Goal: Task Accomplishment & Management: Use online tool/utility

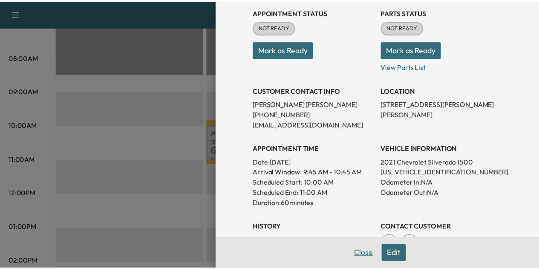
scroll to position [102, 0]
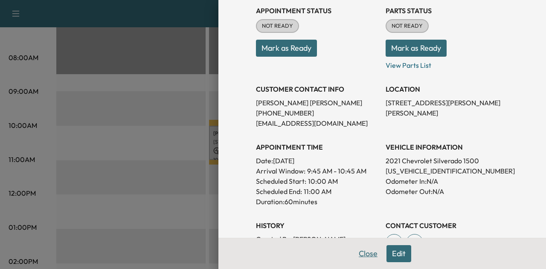
click at [361, 253] on button "Close" at bounding box center [368, 253] width 30 height 17
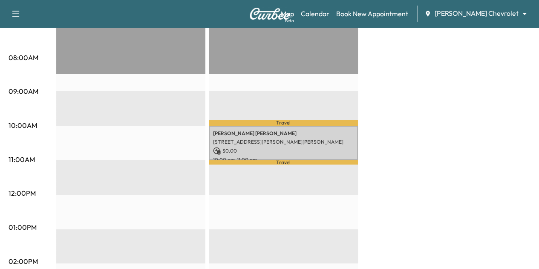
click at [464, 20] on div "Map Beta Calendar Book New Appointment [PERSON_NAME] Chevrolet ******** ​" at bounding box center [407, 14] width 252 height 16
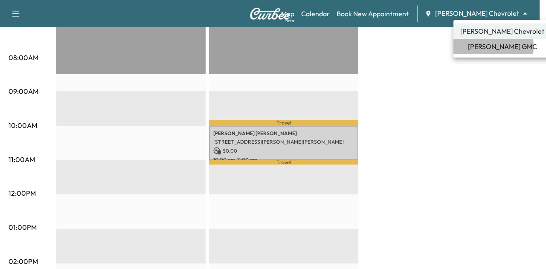
click at [477, 46] on span "[PERSON_NAME] GMC" at bounding box center [502, 46] width 69 height 10
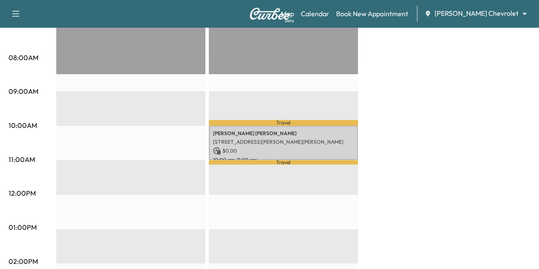
scroll to position [0, 0]
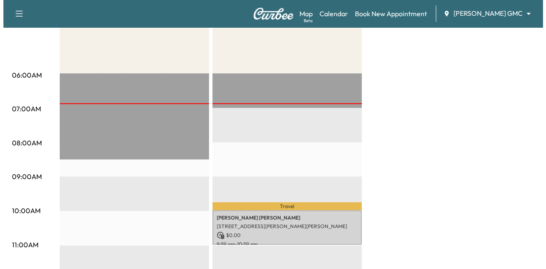
scroll to position [148, 0]
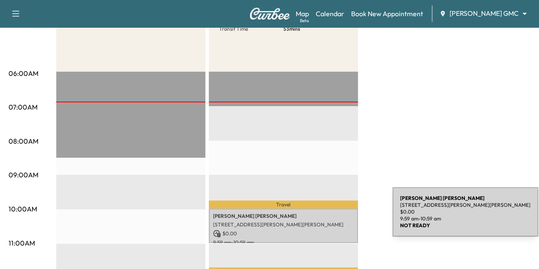
click at [329, 217] on p "[PERSON_NAME]" at bounding box center [283, 216] width 141 height 7
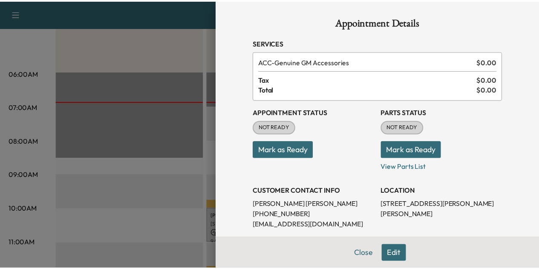
scroll to position [116, 0]
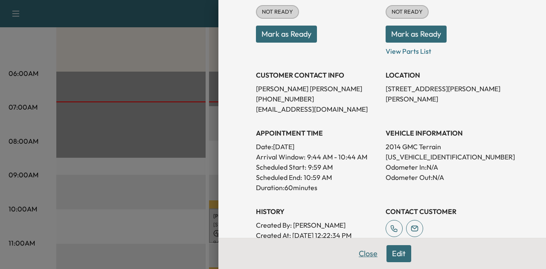
click at [362, 248] on button "Close" at bounding box center [368, 253] width 30 height 17
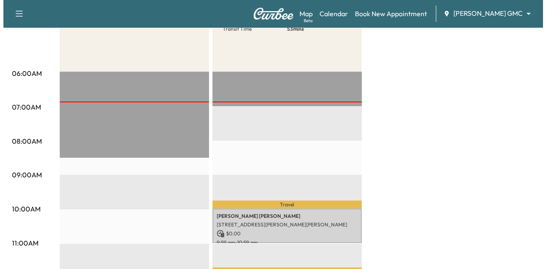
scroll to position [230, 0]
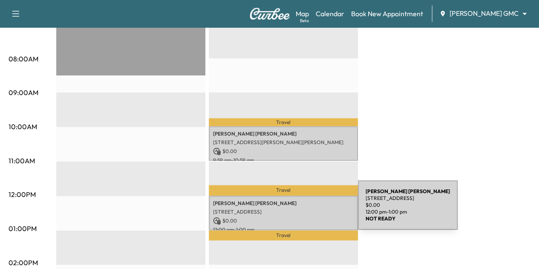
click at [294, 210] on p "[STREET_ADDRESS]" at bounding box center [283, 212] width 141 height 7
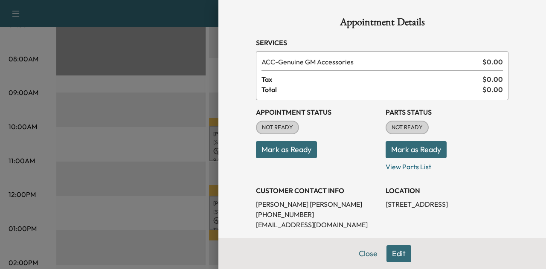
scroll to position [55, 0]
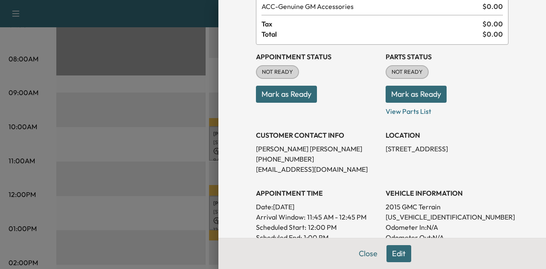
click at [410, 217] on p "[US_VEHICLE_IDENTIFICATION_NUMBER]" at bounding box center [447, 217] width 123 height 10
copy p "[US_VEHICLE_IDENTIFICATION_NUMBER]"
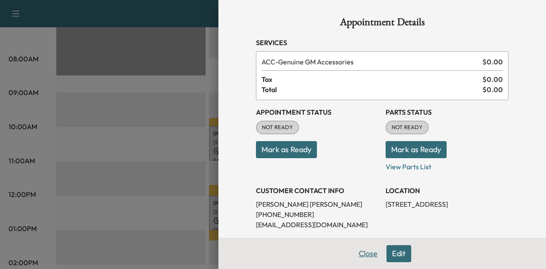
click at [362, 252] on button "Close" at bounding box center [368, 253] width 30 height 17
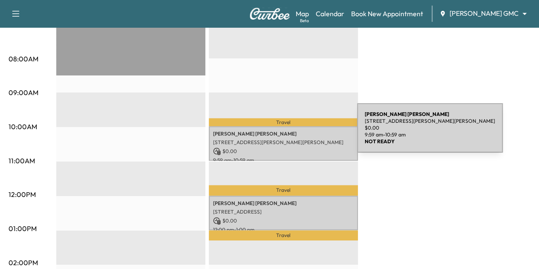
click at [293, 133] on p "[PERSON_NAME]" at bounding box center [283, 134] width 141 height 7
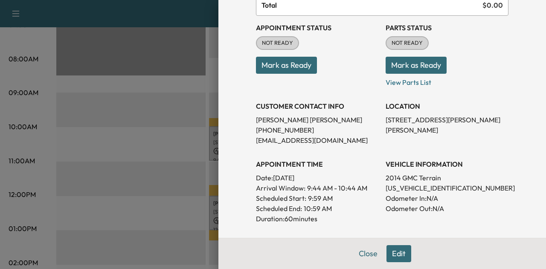
scroll to position [94, 0]
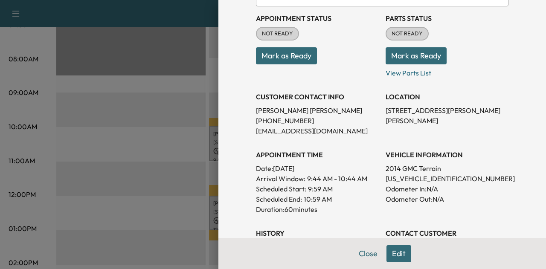
click at [424, 179] on p "[US_VEHICLE_IDENTIFICATION_NUMBER]" at bounding box center [447, 179] width 123 height 10
copy p "[US_VEHICLE_IDENTIFICATION_NUMBER]"
